Goal: Download file/media

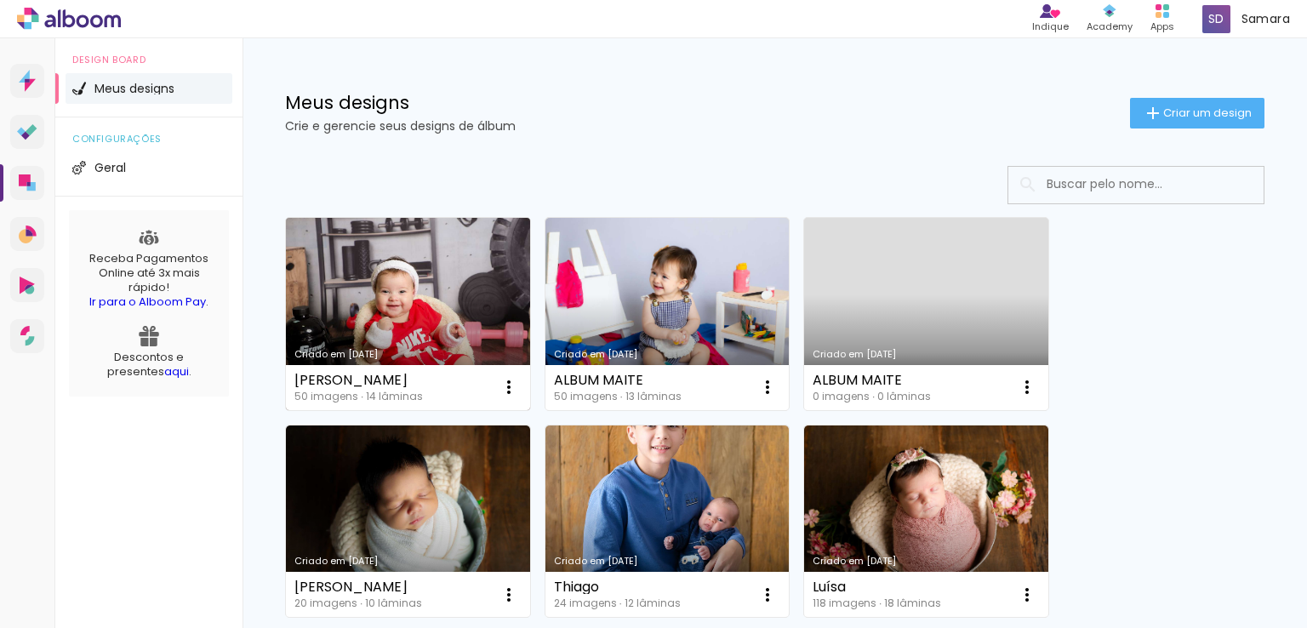
click at [464, 299] on link "Criado em [DATE]" at bounding box center [408, 314] width 244 height 192
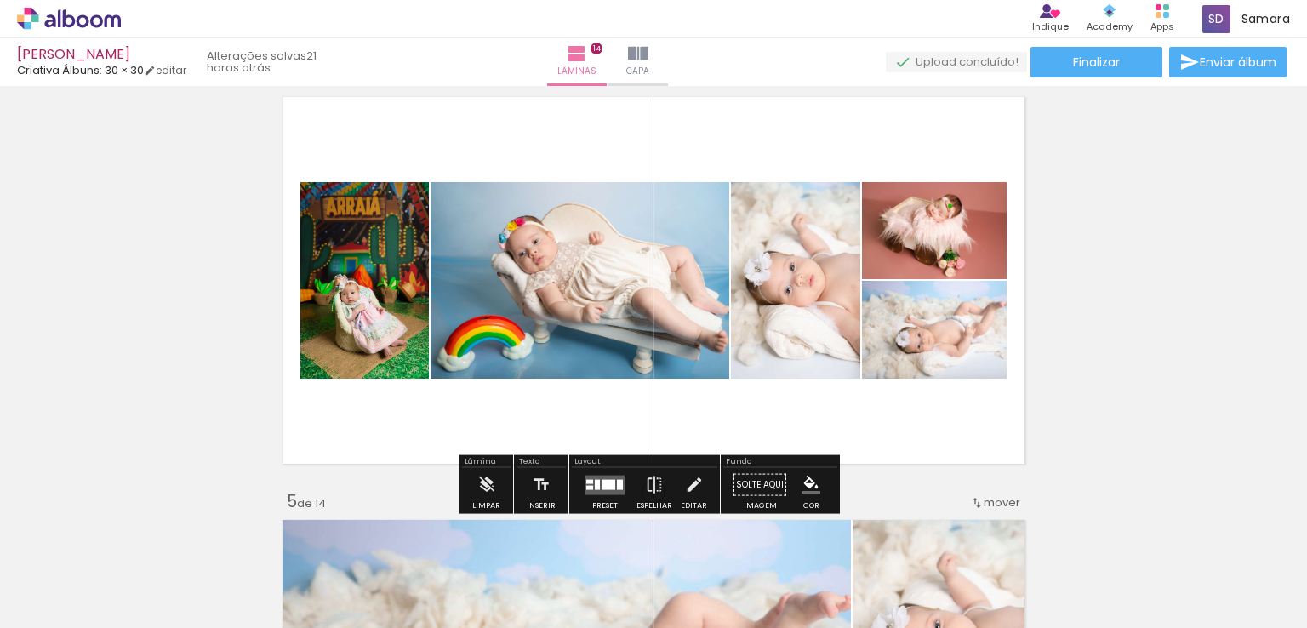
scroll to position [1276, 0]
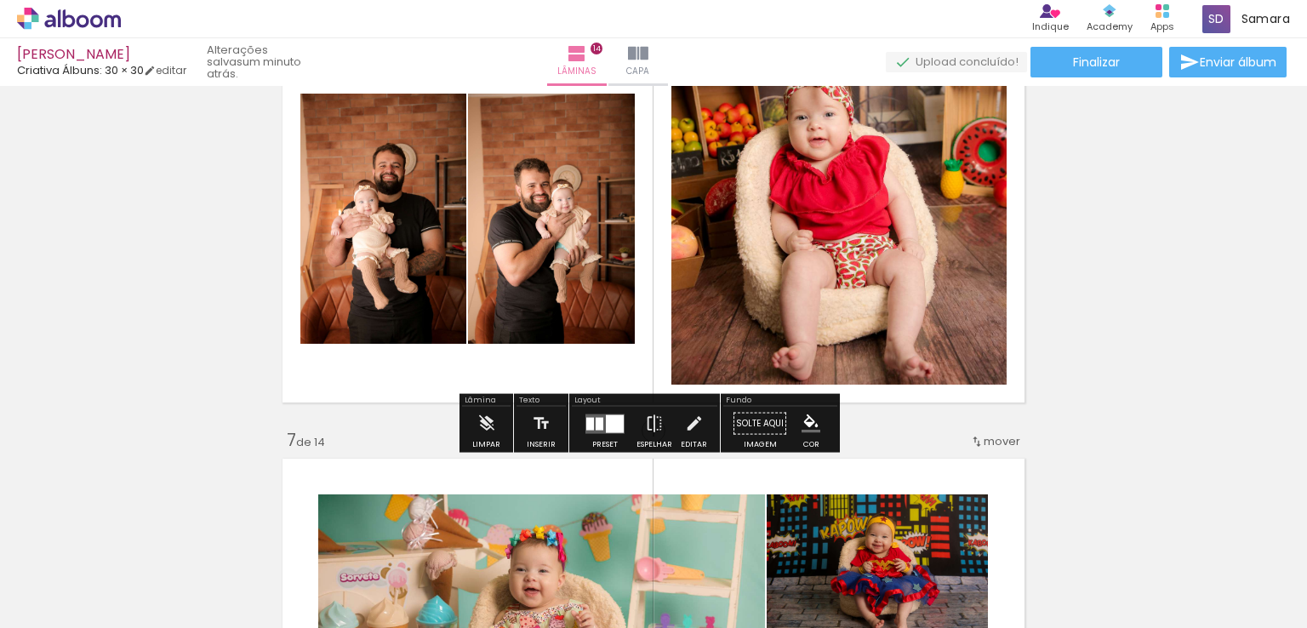
scroll to position [2135, 0]
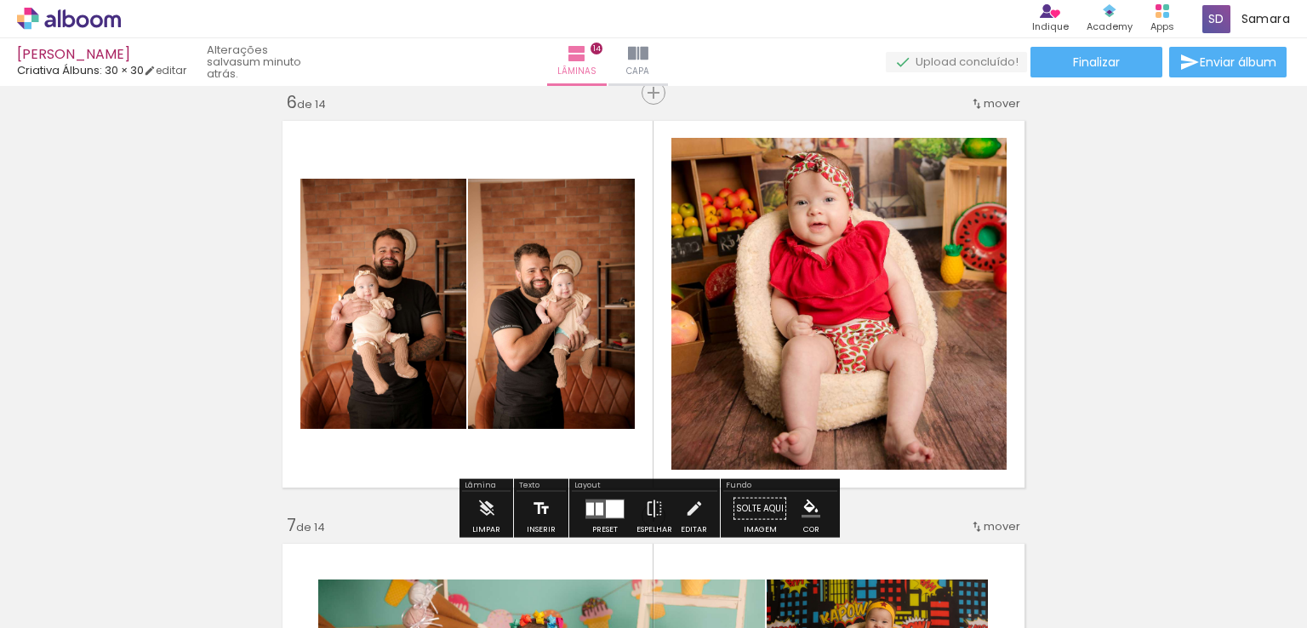
click at [539, 510] on iron-icon at bounding box center [541, 509] width 19 height 34
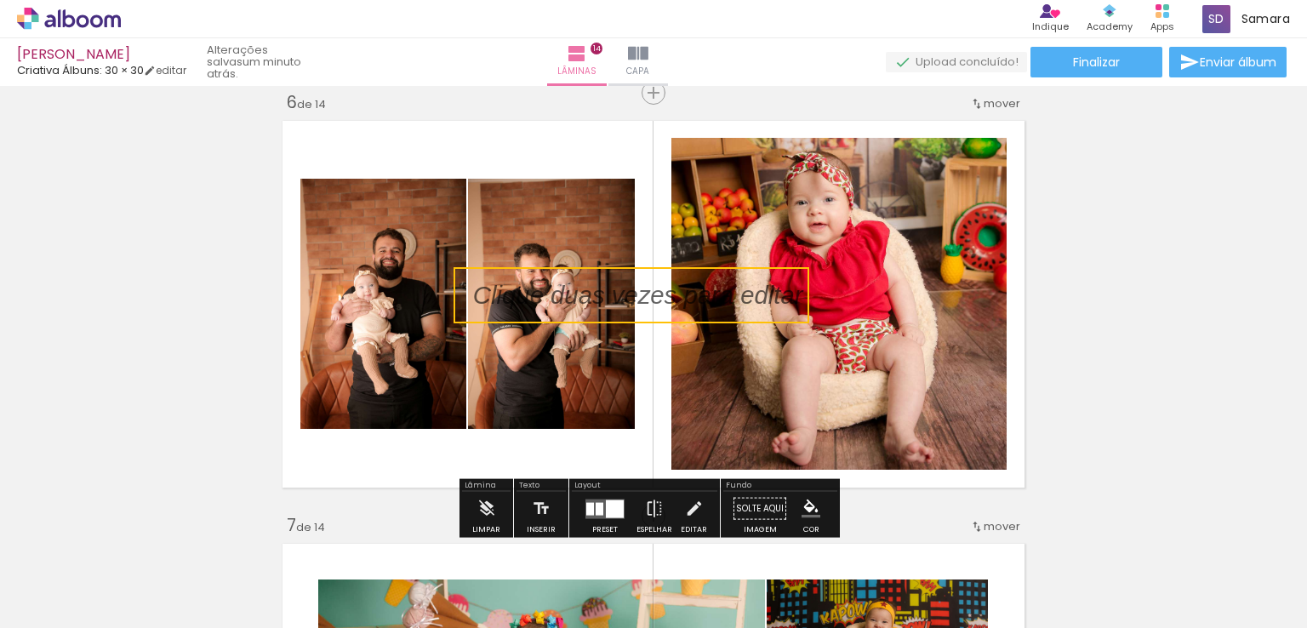
click at [550, 295] on quentale-selection at bounding box center [631, 295] width 356 height 56
type input "Sans Serif"
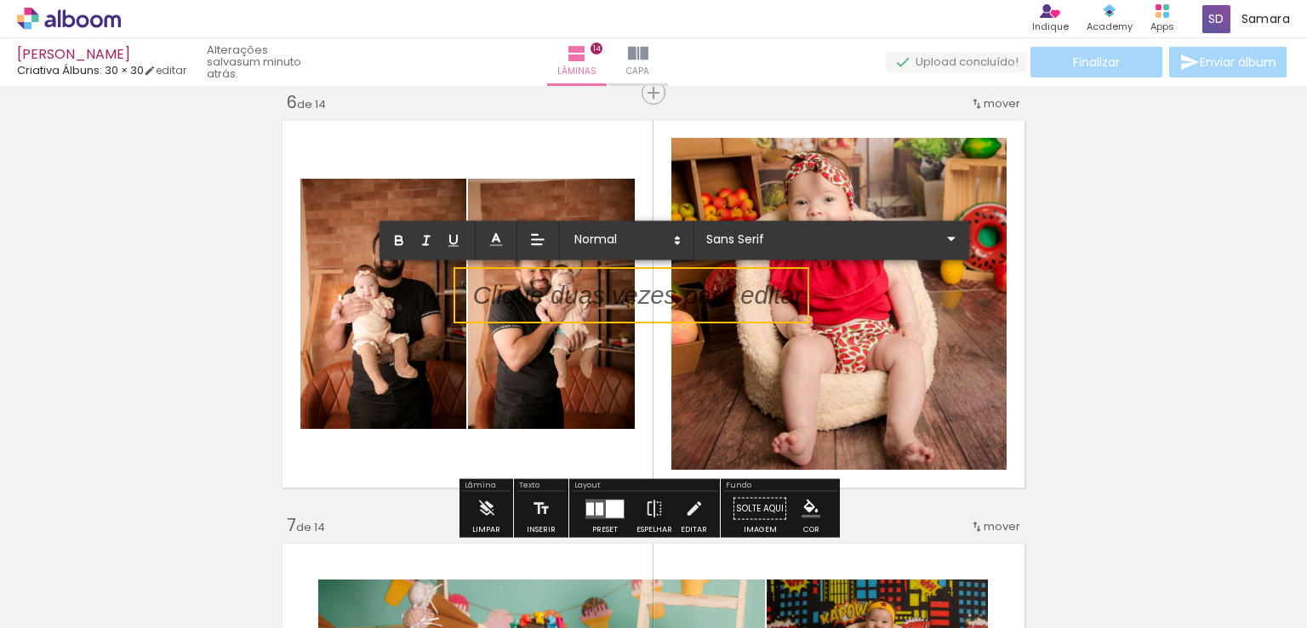
click at [550, 295] on p at bounding box center [638, 306] width 330 height 36
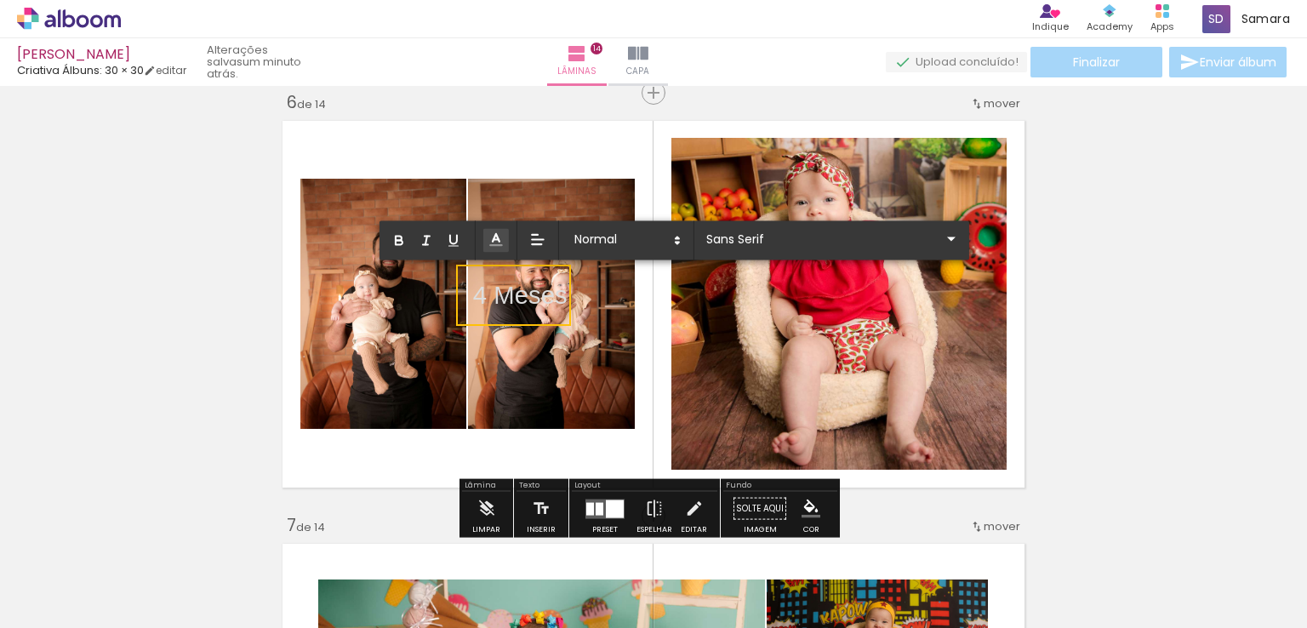
click at [493, 240] on line at bounding box center [495, 240] width 5 height 0
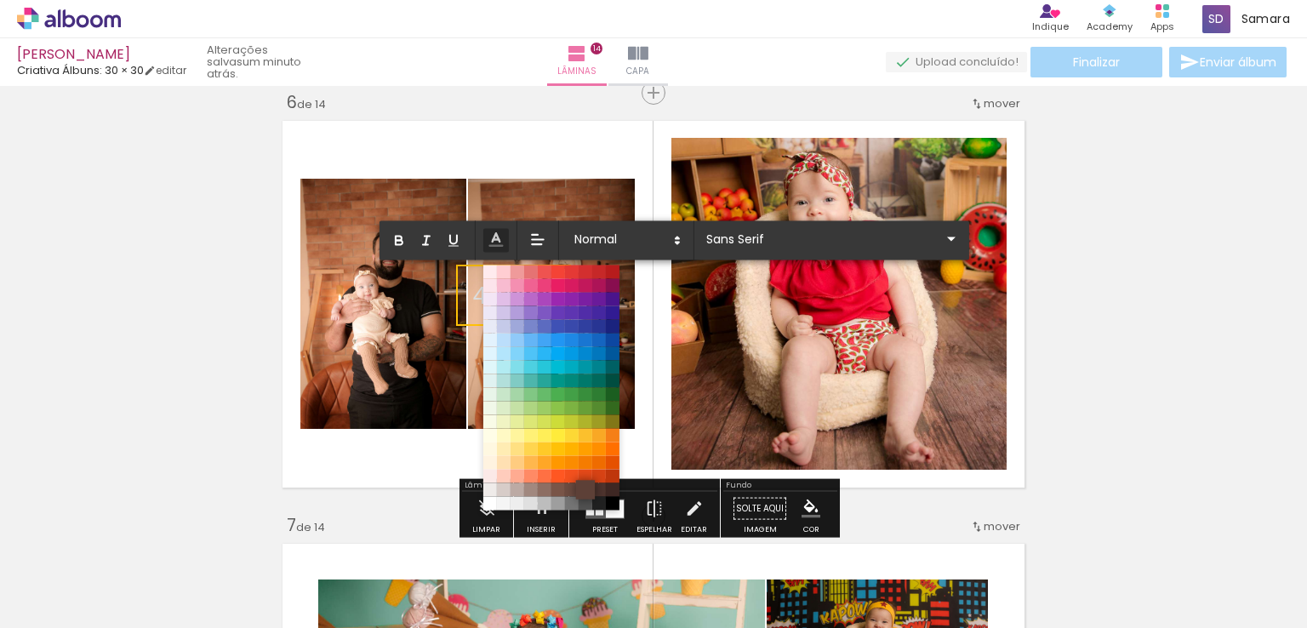
click at [578, 488] on span at bounding box center [585, 489] width 19 height 19
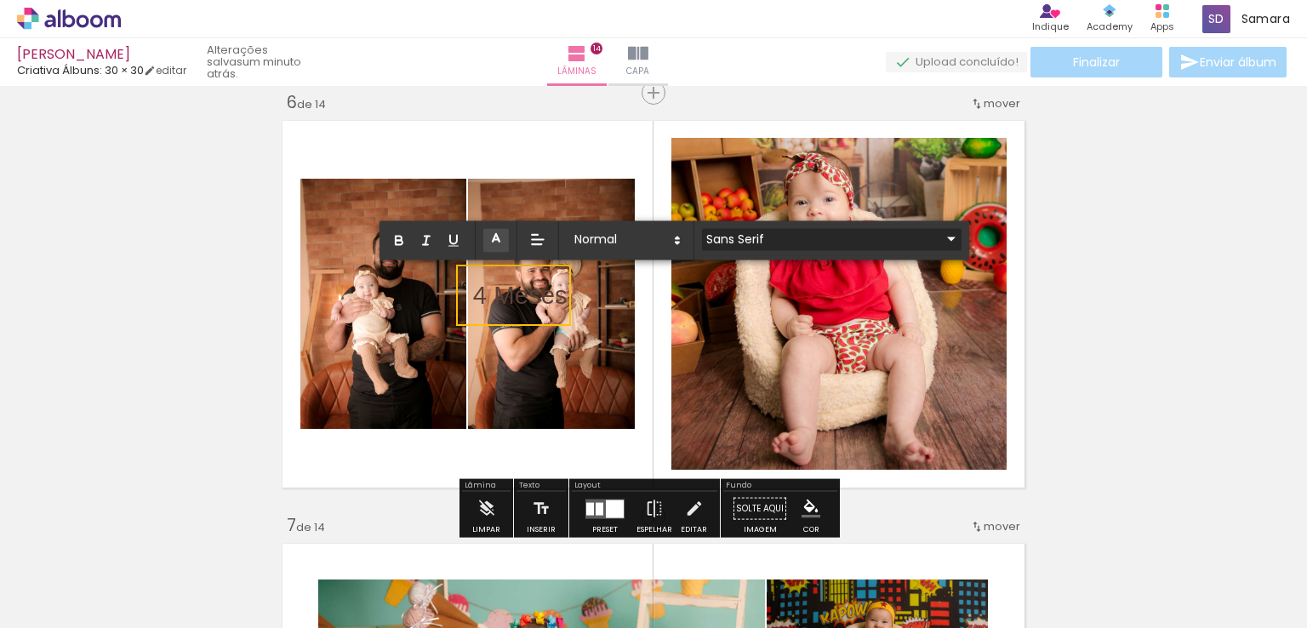
click at [807, 239] on input "Sans Serif" at bounding box center [821, 239] width 239 height 18
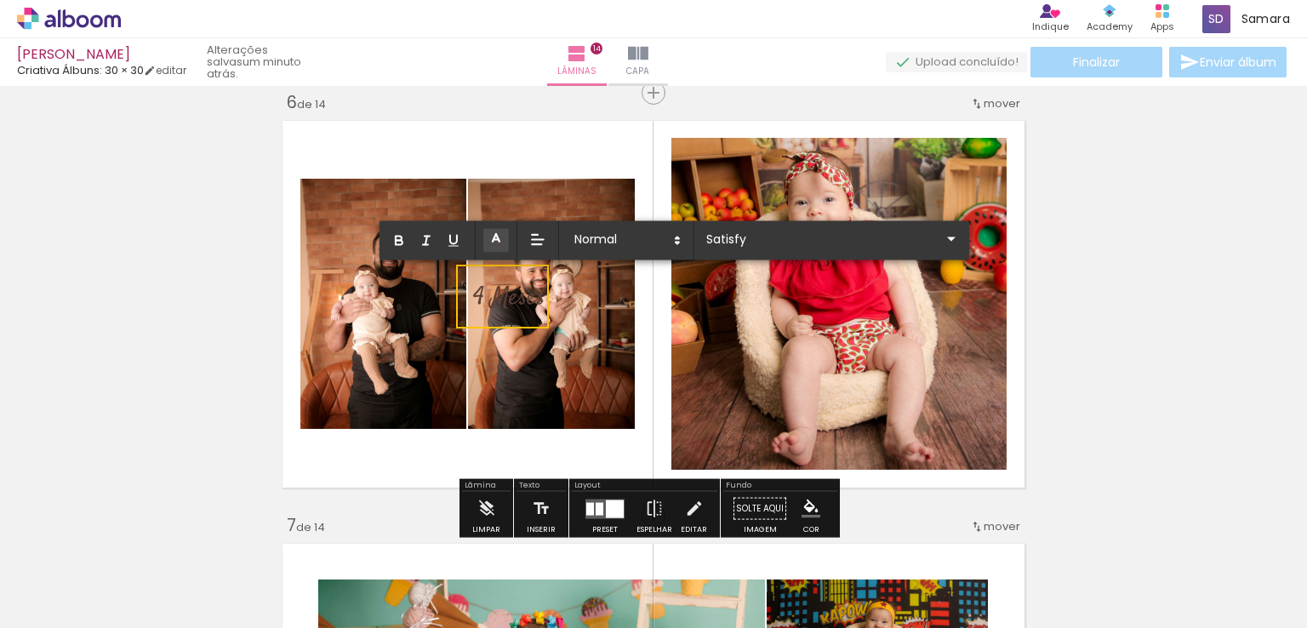
click at [509, 145] on quentale-layouter at bounding box center [653, 304] width 755 height 380
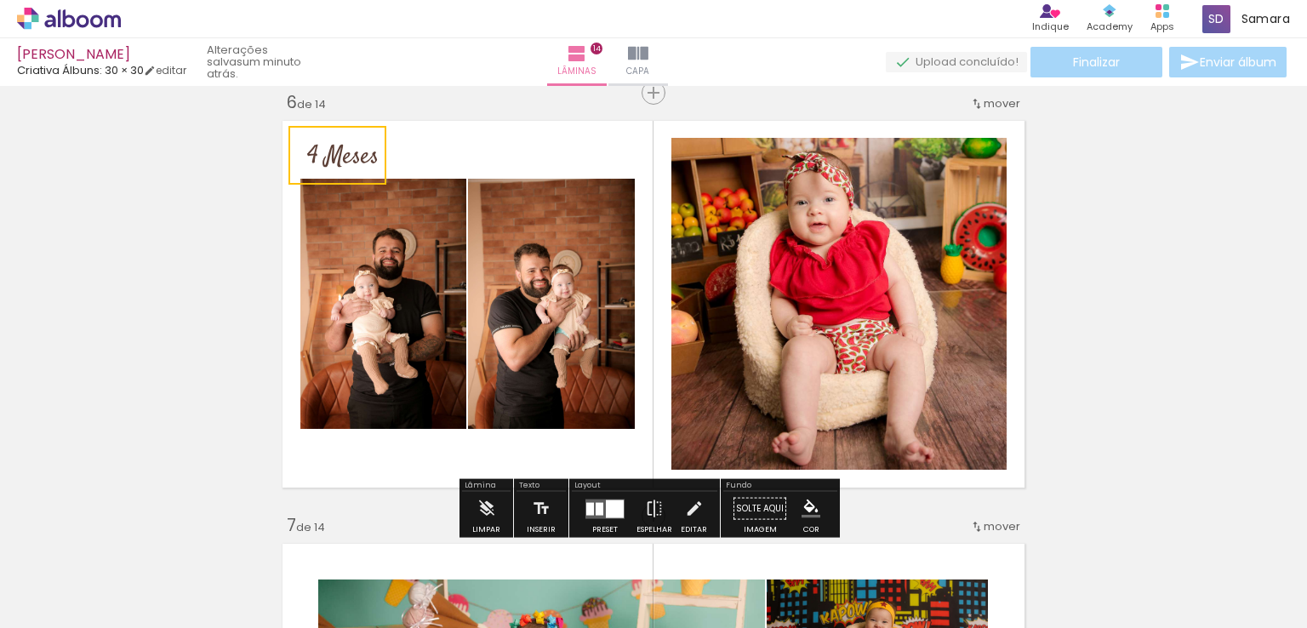
drag, startPoint x: 521, startPoint y: 303, endPoint x: 356, endPoint y: 162, distance: 217.2
click at [356, 162] on quentale-selection at bounding box center [337, 155] width 98 height 59
click at [527, 133] on quentale-layouter at bounding box center [653, 304] width 755 height 380
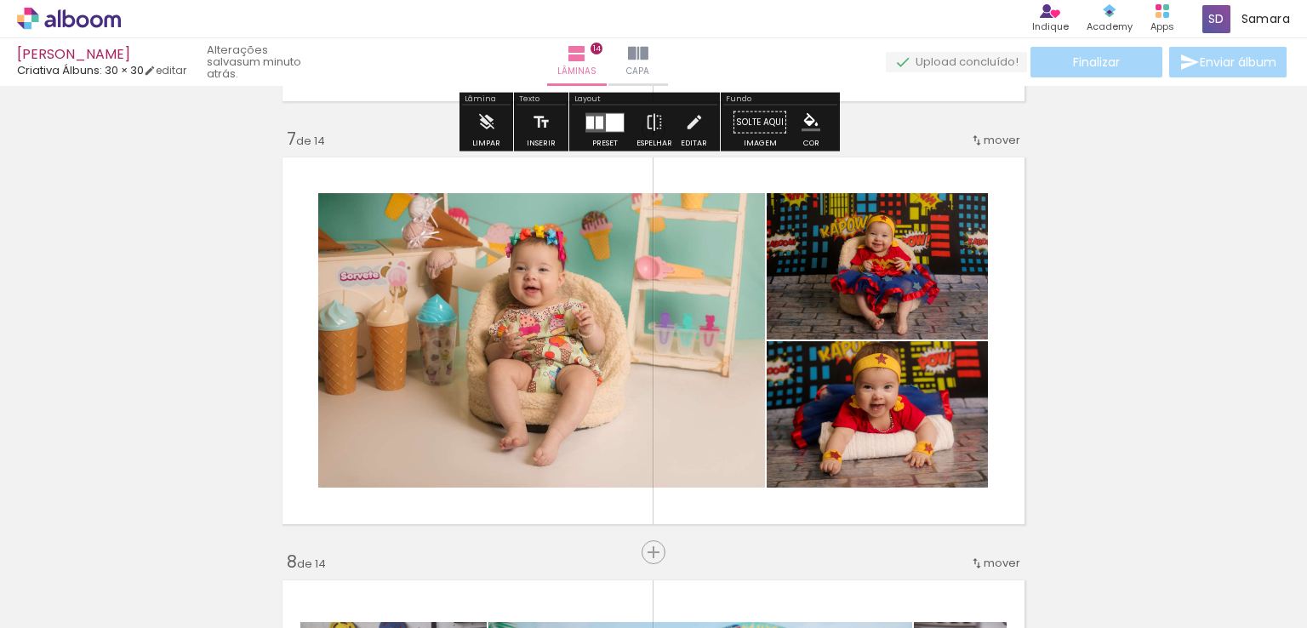
scroll to position [2561, 0]
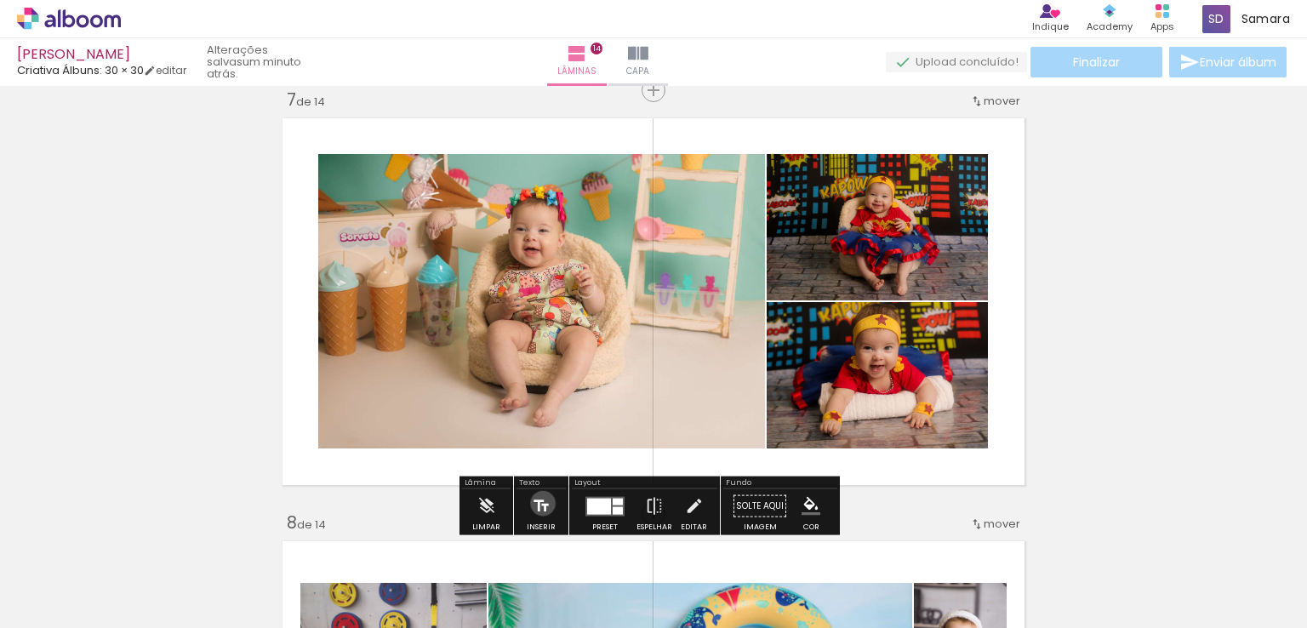
click at [541, 503] on iron-icon at bounding box center [541, 506] width 19 height 34
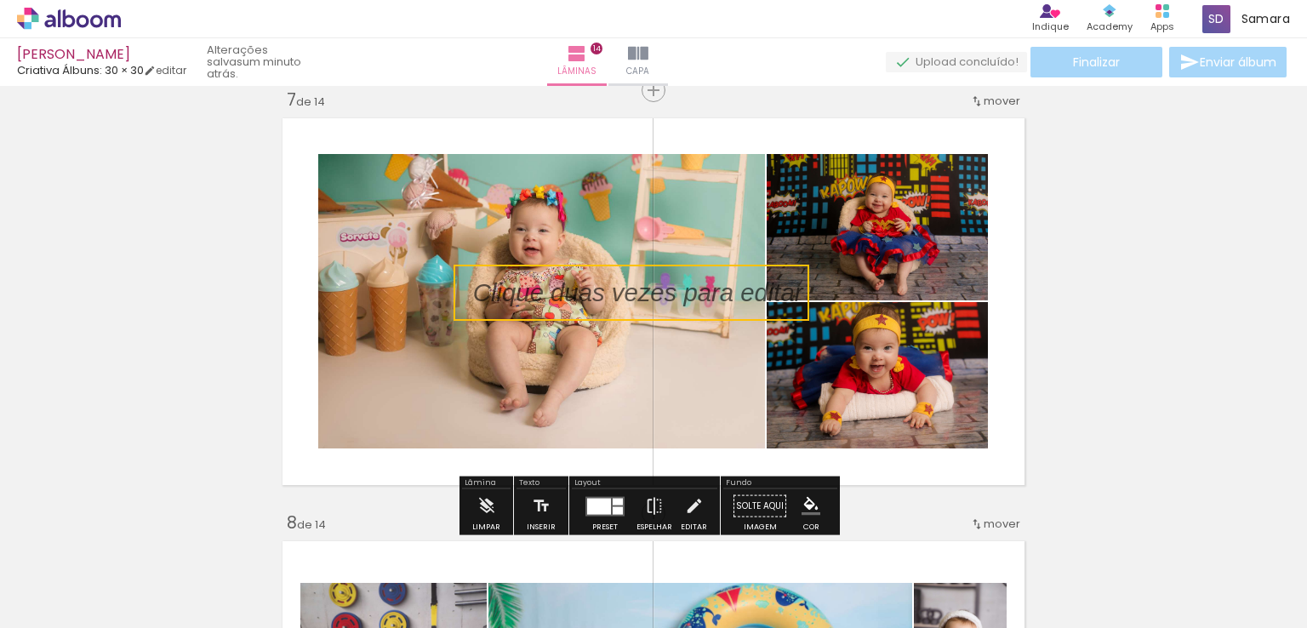
click at [545, 286] on quentale-selection at bounding box center [631, 293] width 356 height 56
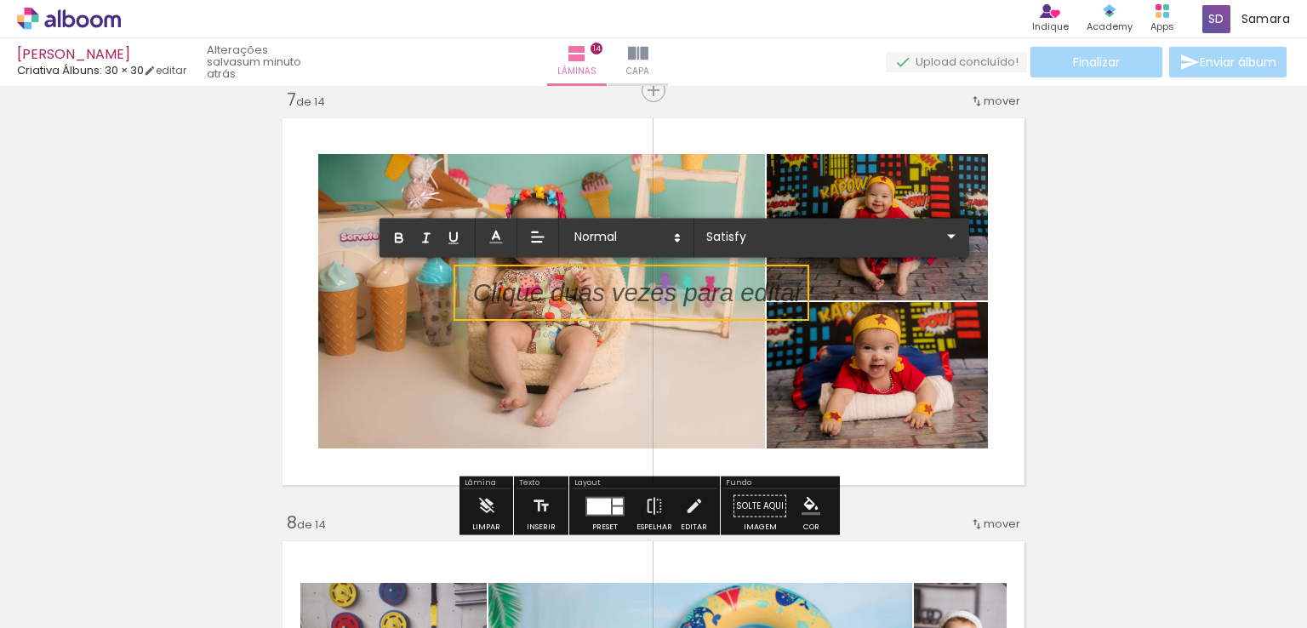
type input "Sans Serif"
click at [545, 286] on p at bounding box center [638, 303] width 330 height 36
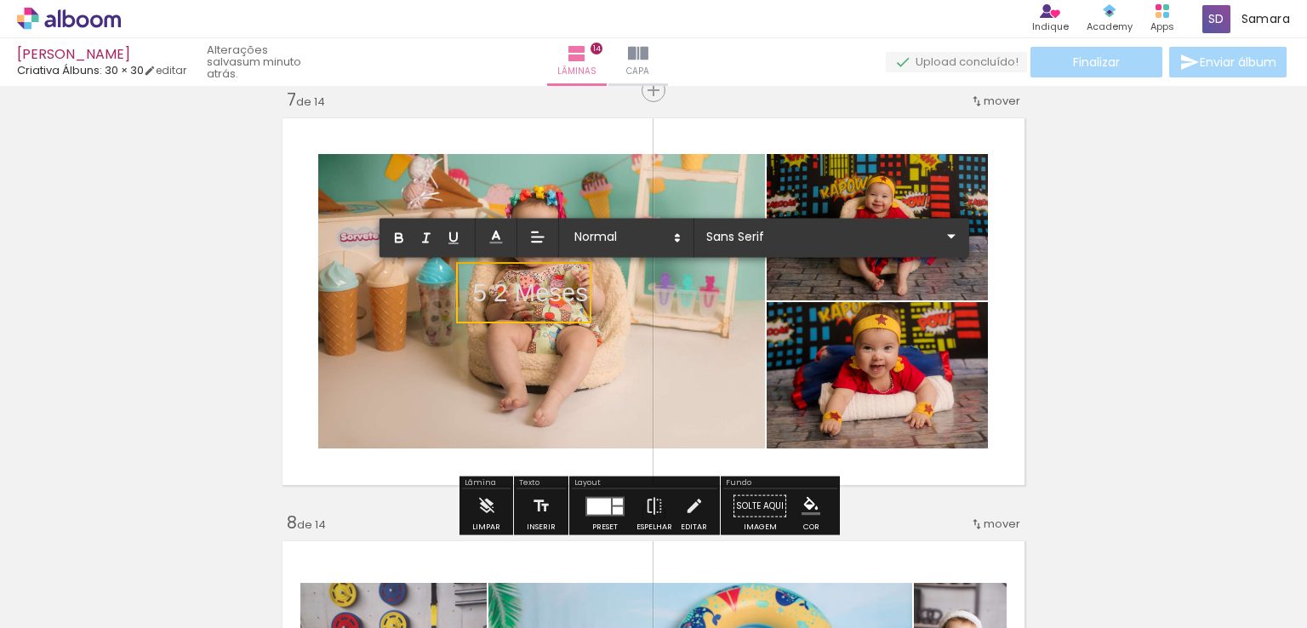
drag, startPoint x: 510, startPoint y: 288, endPoint x: 578, endPoint y: 292, distance: 69.0
click at [578, 292] on p "5 2 Meses" at bounding box center [530, 293] width 115 height 36
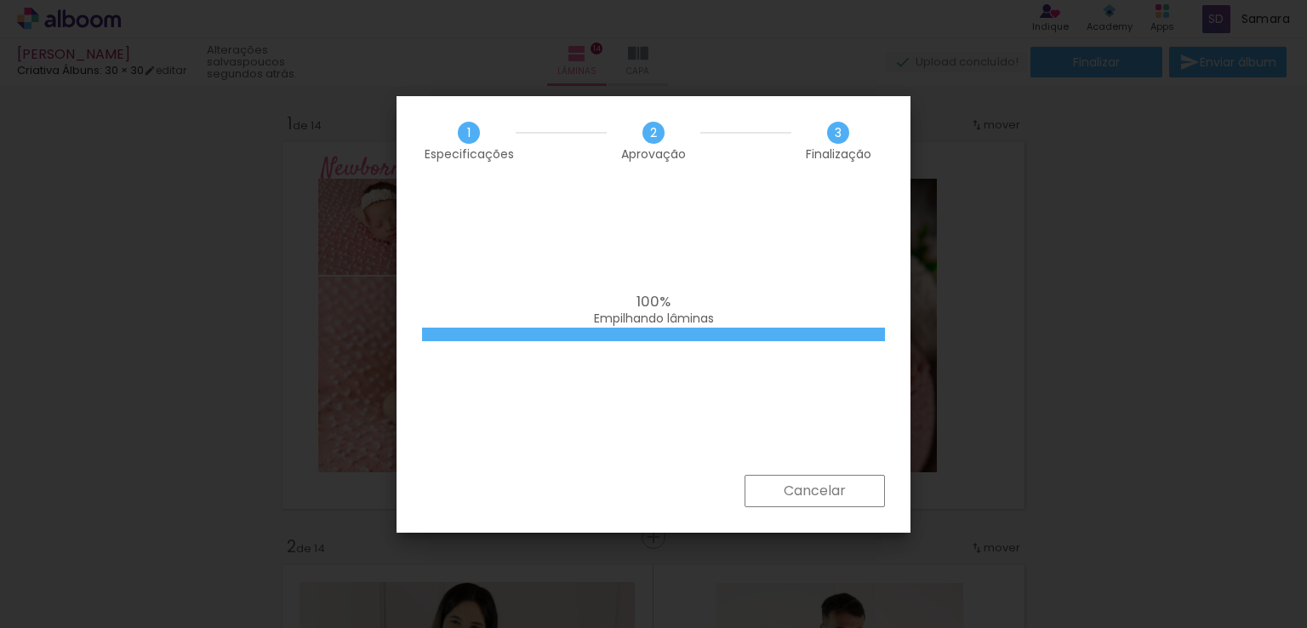
scroll to position [3755, 0]
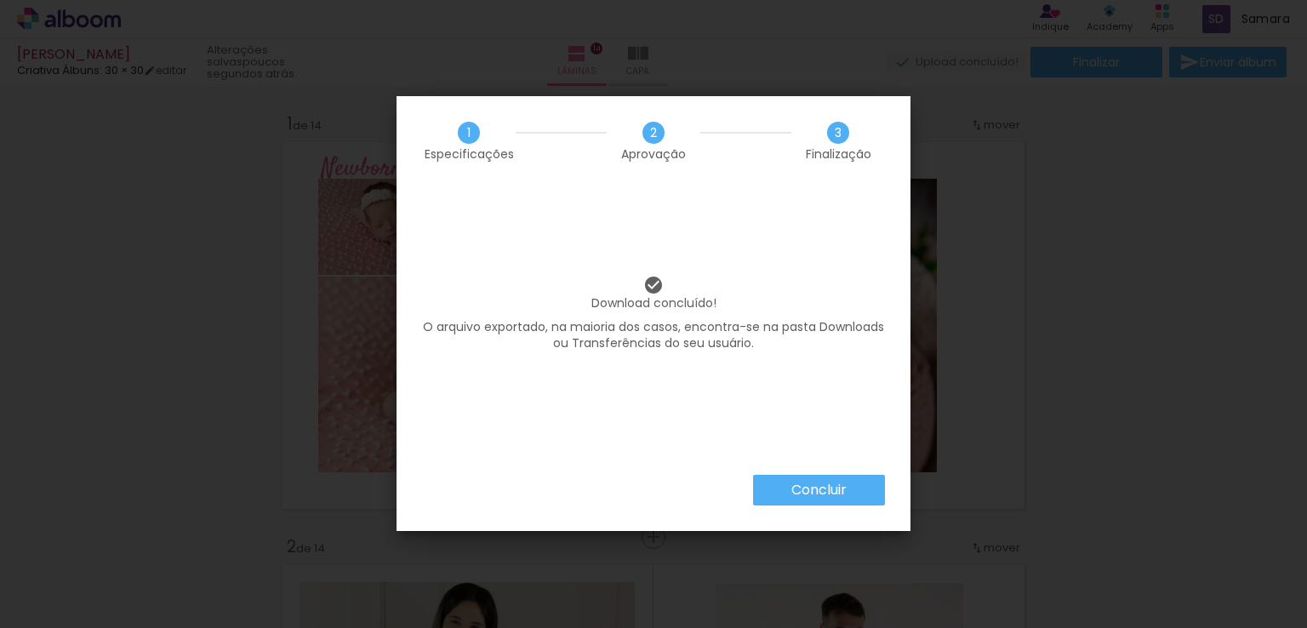
click at [0, 0] on slot "Concluir" at bounding box center [0, 0] width 0 height 0
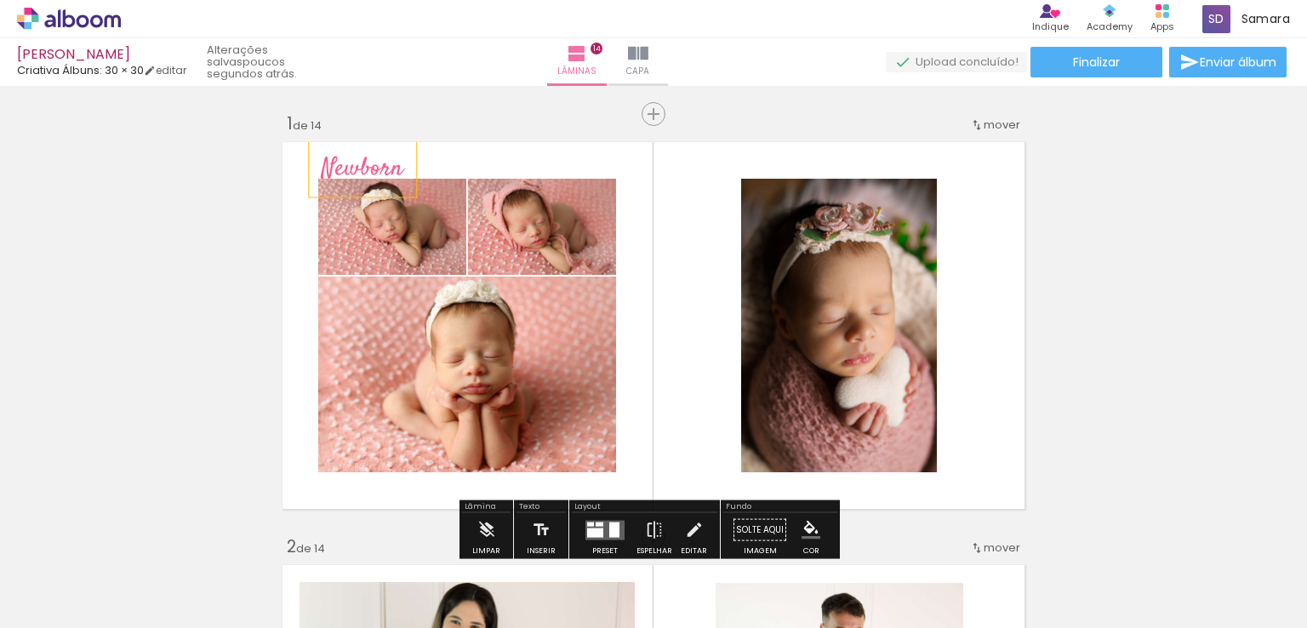
click at [363, 168] on span "Newborn" at bounding box center [363, 168] width 82 height 35
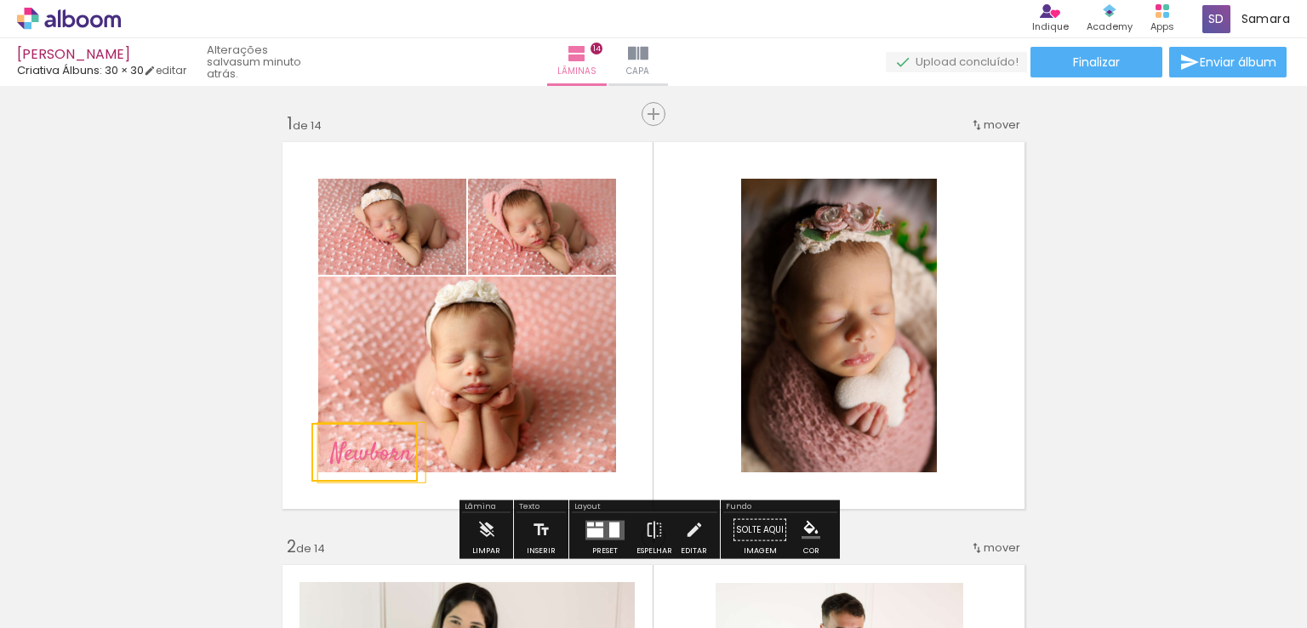
drag, startPoint x: 356, startPoint y: 211, endPoint x: 361, endPoint y: 447, distance: 236.6
click at [361, 447] on quentale-selection at bounding box center [364, 452] width 106 height 59
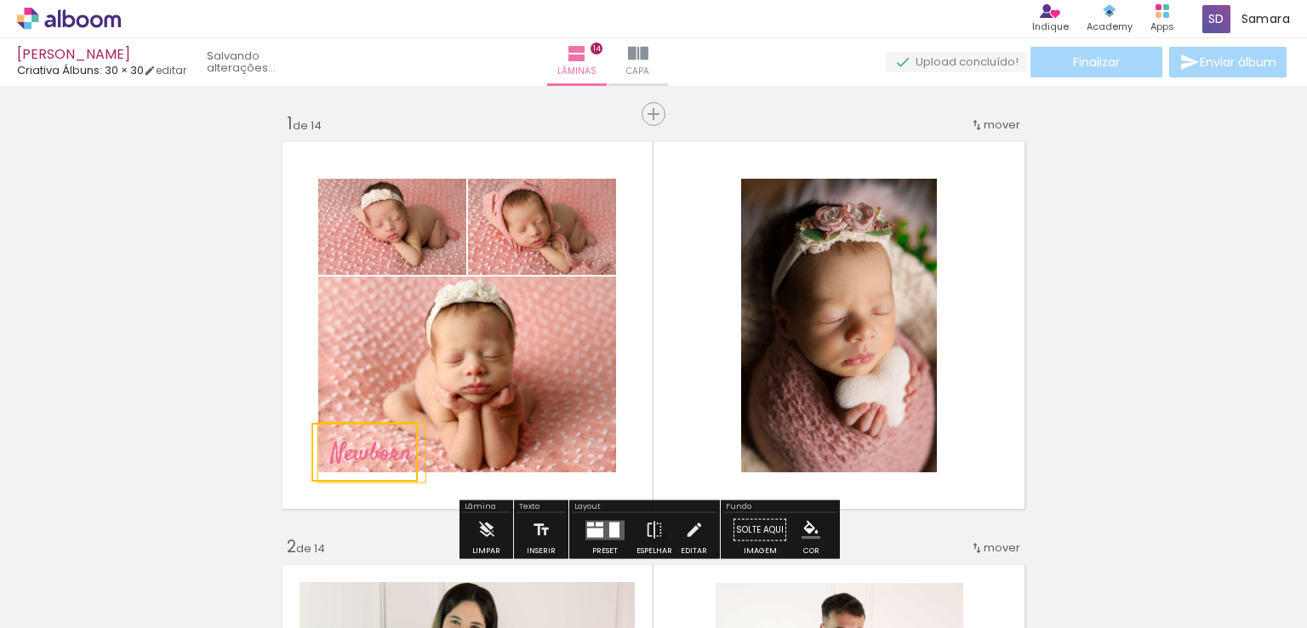
click at [362, 453] on quentale-selection at bounding box center [364, 452] width 106 height 59
click at [362, 453] on span "Newborn" at bounding box center [372, 453] width 82 height 35
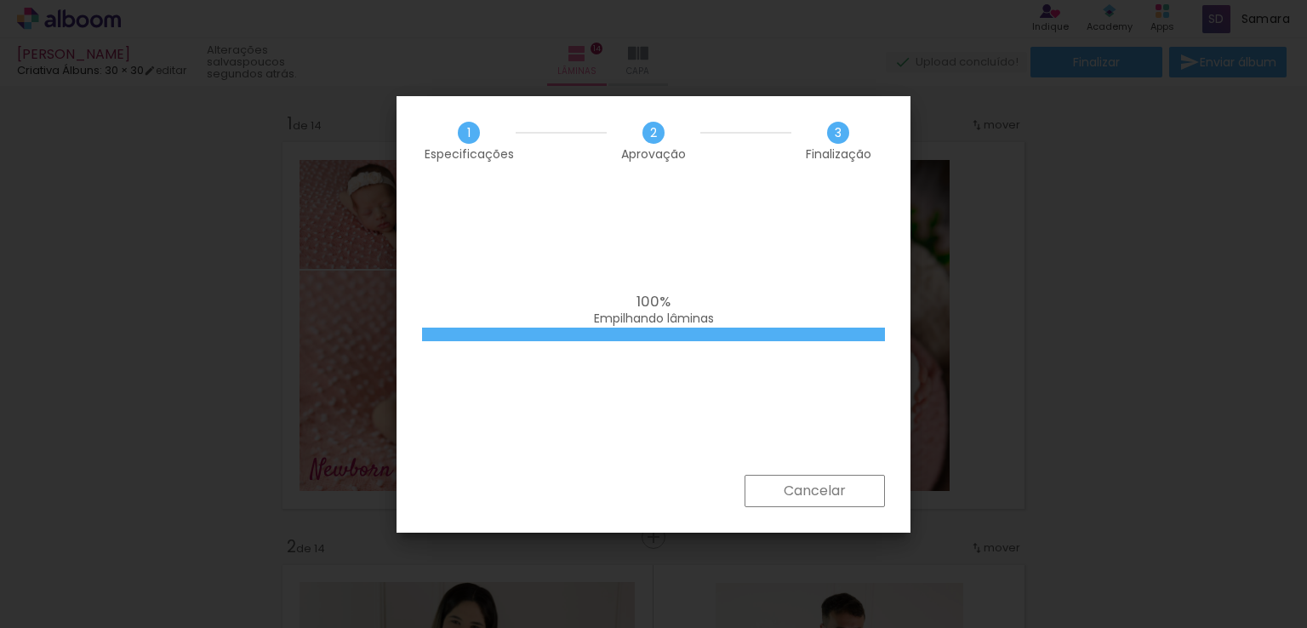
scroll to position [408, 0]
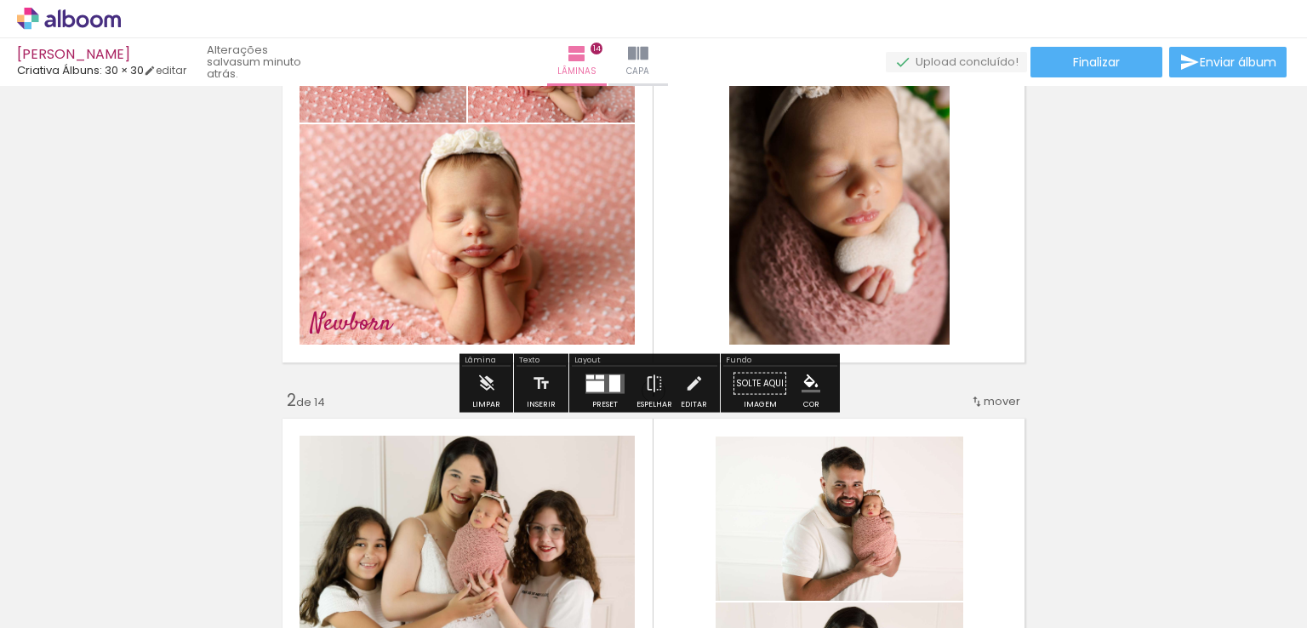
scroll to position [170, 0]
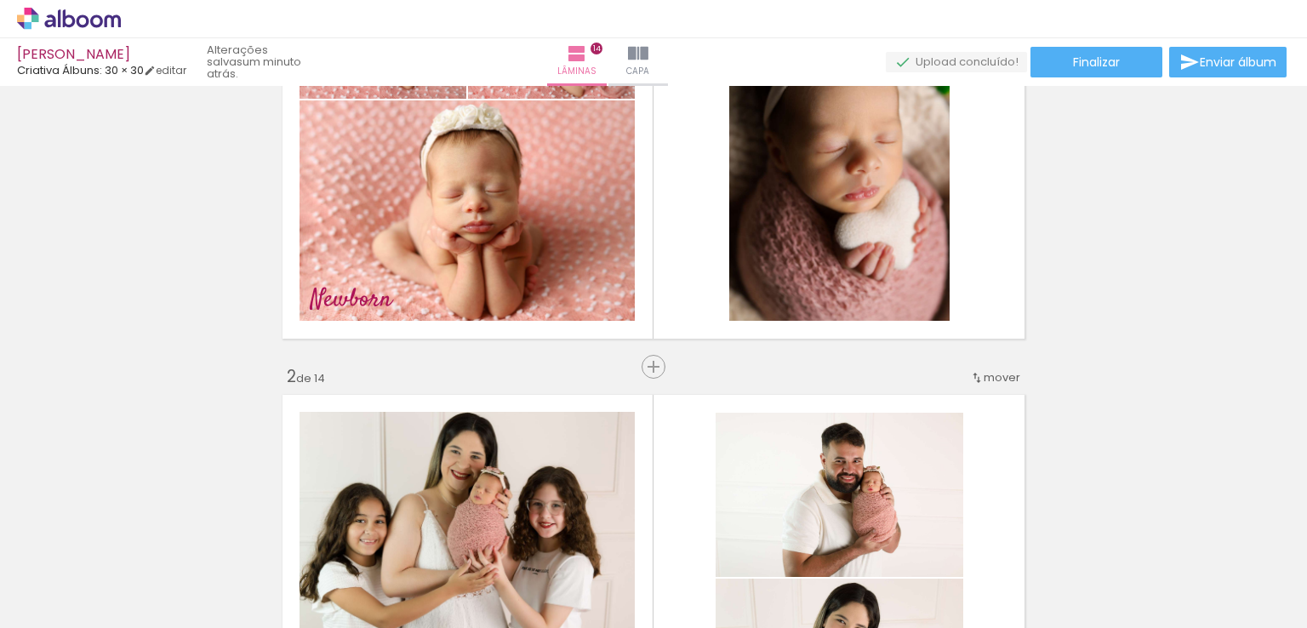
click at [1099, 68] on span "Finalizar" at bounding box center [1096, 62] width 47 height 12
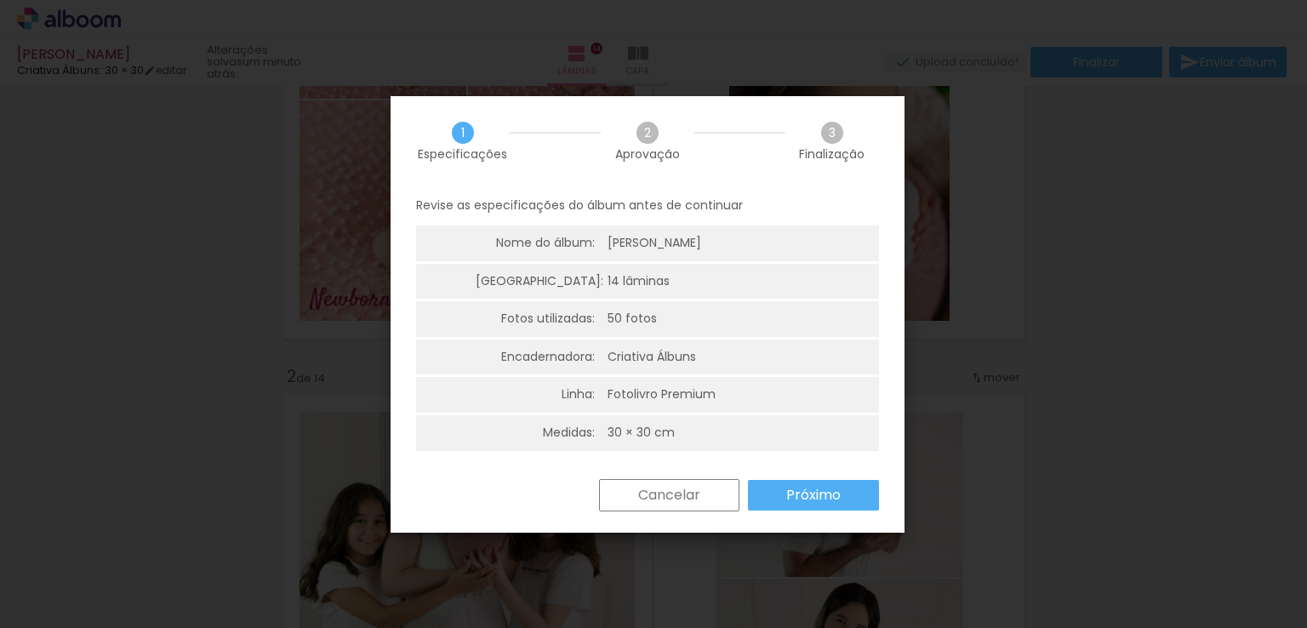
click at [0, 0] on slot "Próximo" at bounding box center [0, 0] width 0 height 0
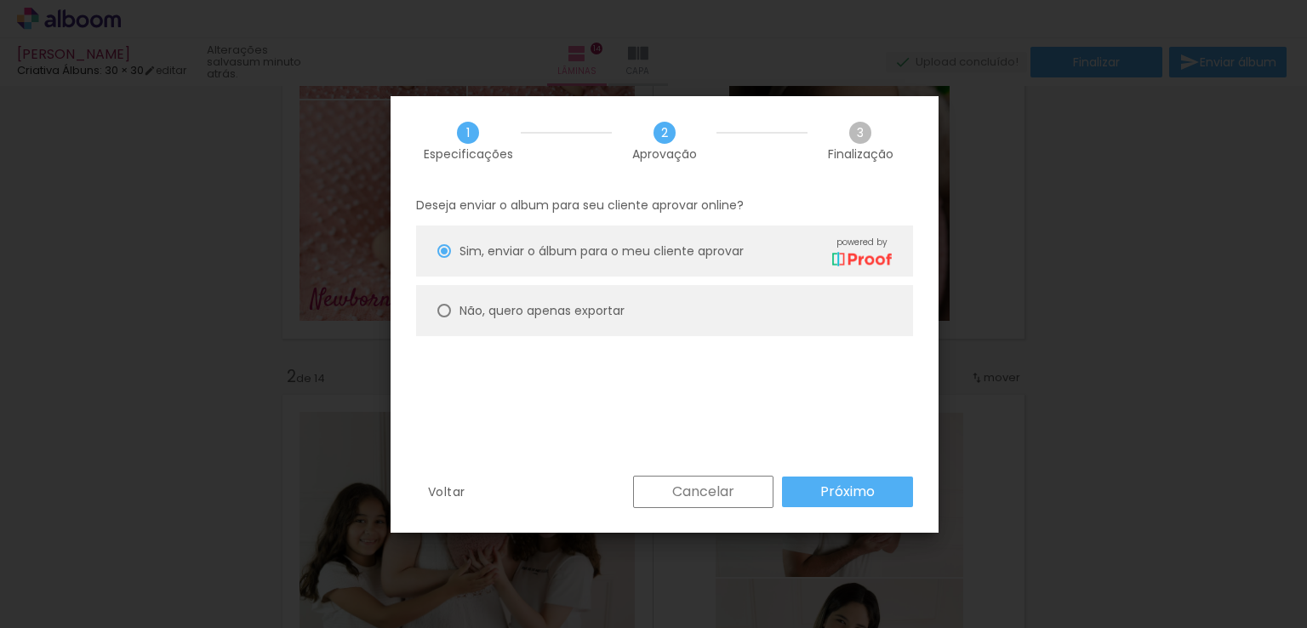
click at [0, 0] on slot "Não, quero apenas exportar" at bounding box center [0, 0] width 0 height 0
type paper-radio-button "on"
click at [813, 488] on paper-button "Próximo" at bounding box center [847, 491] width 131 height 31
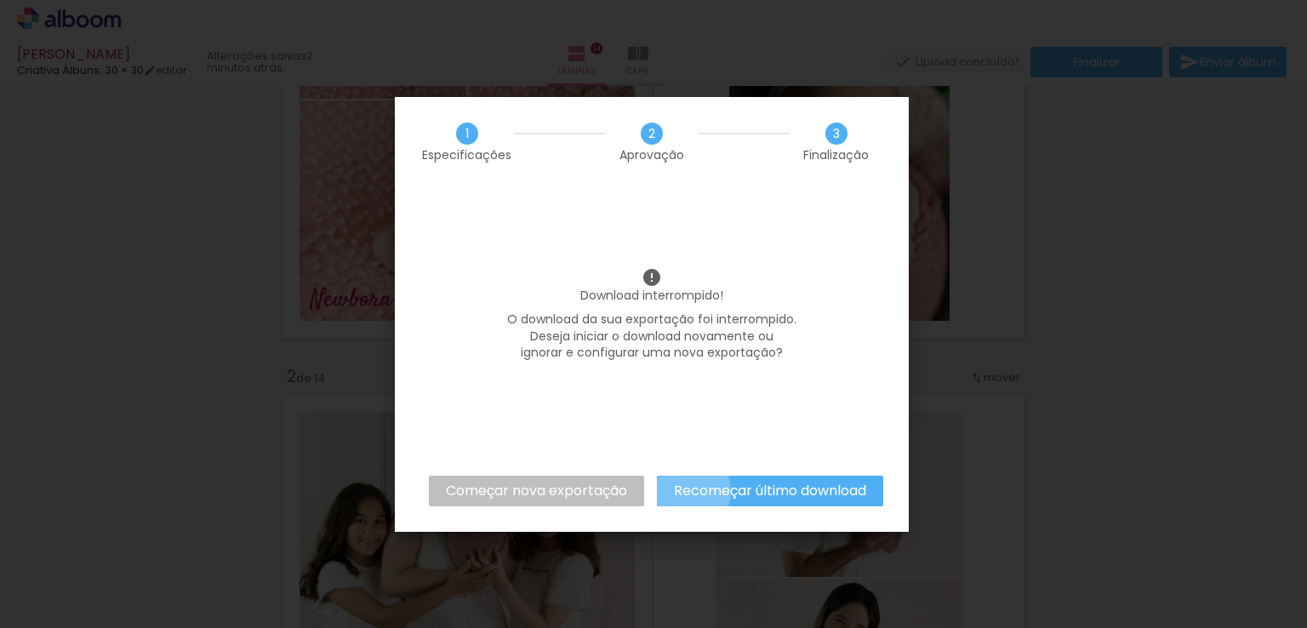
click at [0, 0] on slot "Recomeçar último download" at bounding box center [0, 0] width 0 height 0
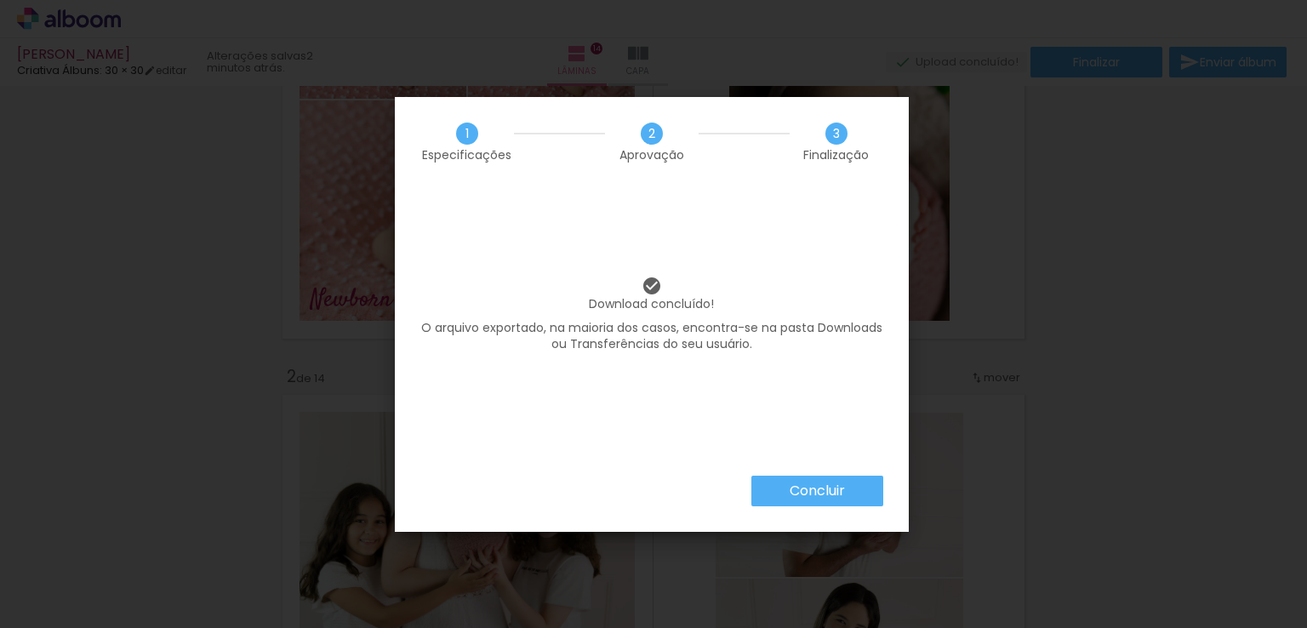
click at [0, 0] on paper-button "Concluir" at bounding box center [0, 0] width 0 height 0
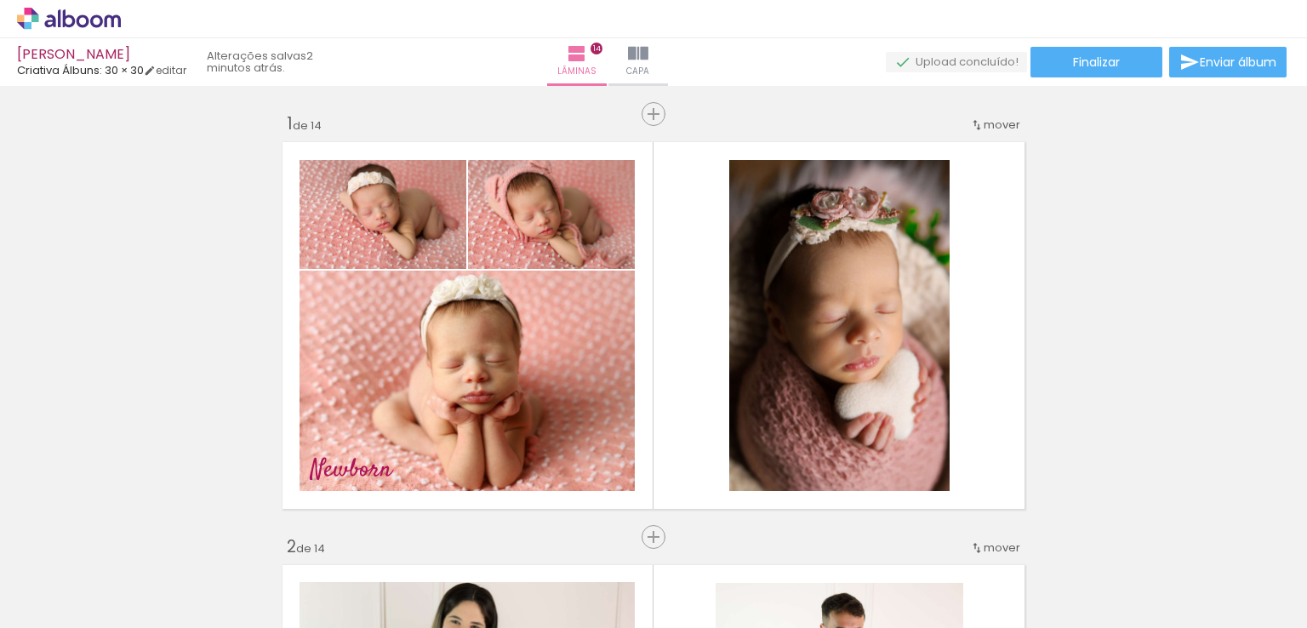
scroll to position [170, 0]
